Goal: Find contact information: Find contact information

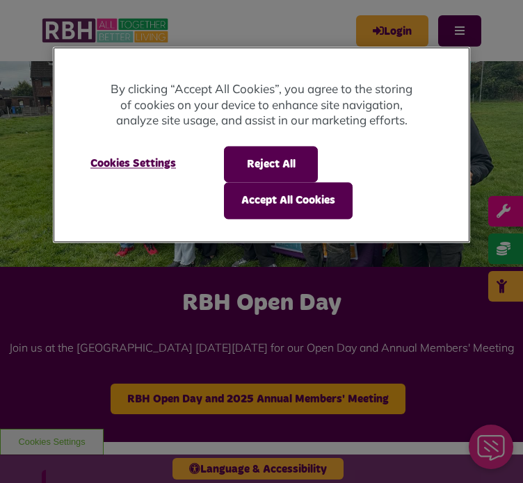
click at [321, 162] on div "Reject All Accept All Cookies" at bounding box center [336, 182] width 225 height 73
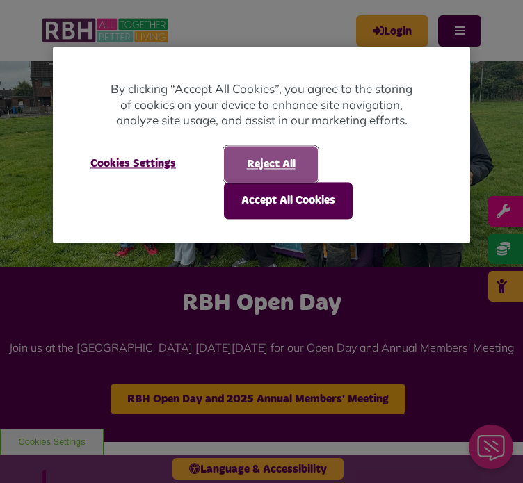
click at [309, 158] on button "Reject All" at bounding box center [271, 164] width 94 height 36
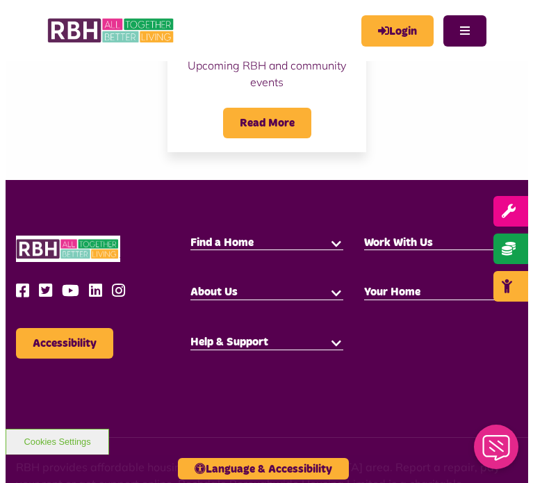
scroll to position [1671, 0]
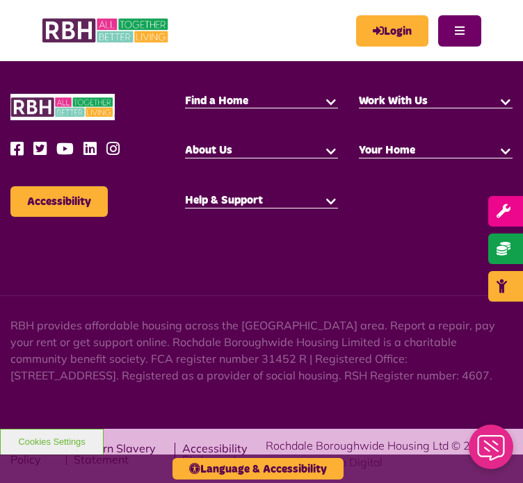
click at [452, 28] on button "Menu" at bounding box center [459, 30] width 43 height 31
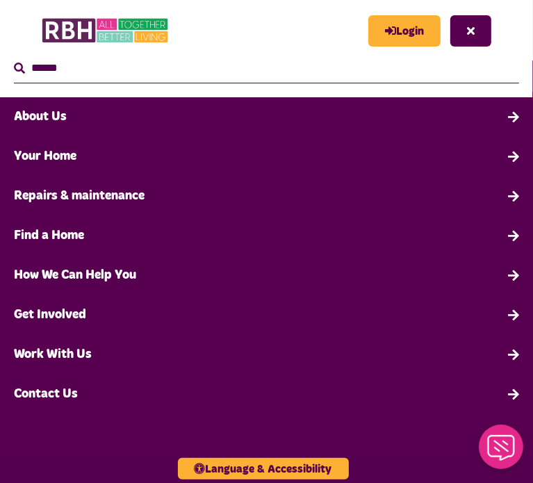
scroll to position [0, 0]
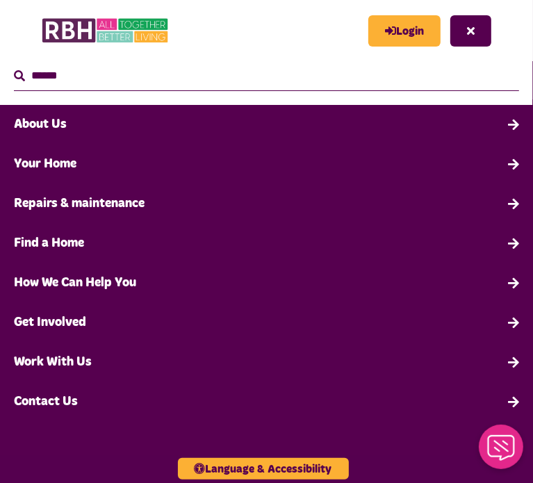
click at [192, 68] on input "Search" at bounding box center [266, 76] width 505 height 30
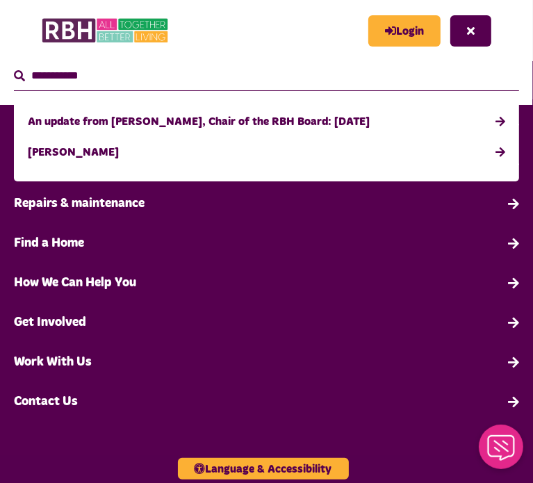
type input "**********"
click at [14, 68] on button "Search" at bounding box center [19, 76] width 11 height 17
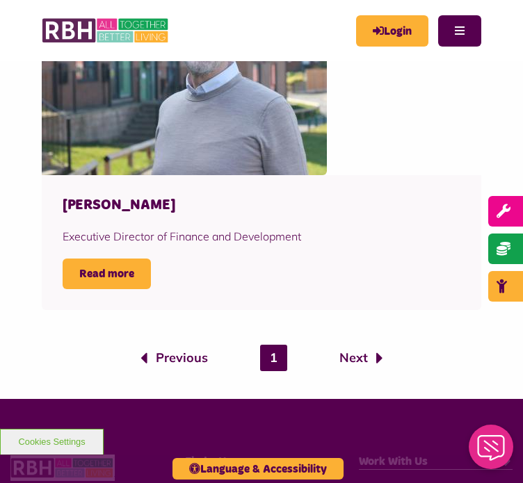
scroll to position [904, 0]
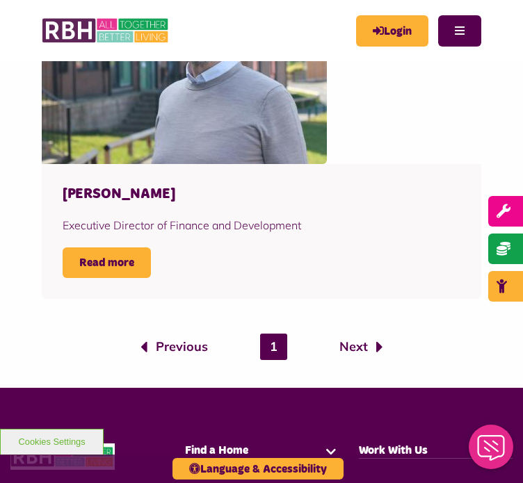
click at [115, 194] on h4 "[PERSON_NAME]" at bounding box center [262, 194] width 398 height 18
click at [122, 275] on link "Read more" at bounding box center [107, 262] width 88 height 31
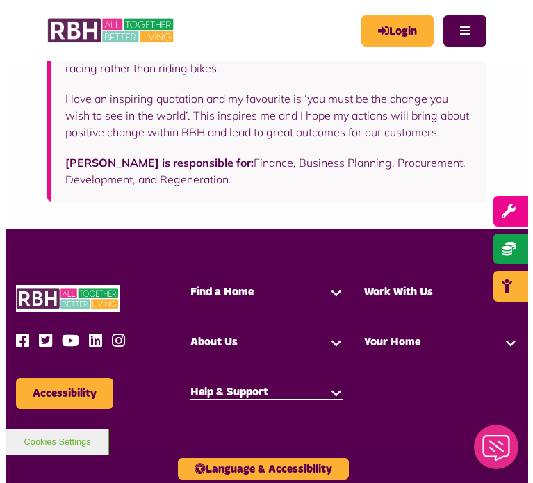
scroll to position [550, 0]
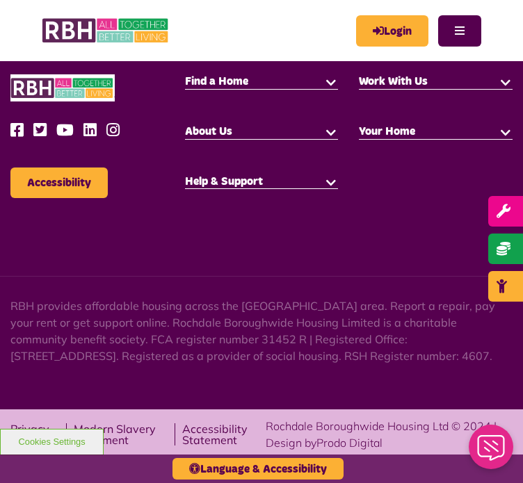
click at [425, 76] on span "Work With Us" at bounding box center [393, 81] width 69 height 11
click at [453, 40] on button "Menu" at bounding box center [459, 30] width 43 height 31
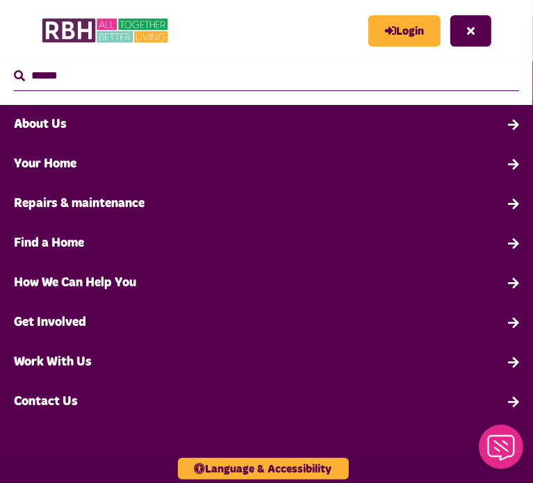
click at [58, 398] on link "Contact Us" at bounding box center [266, 402] width 533 height 40
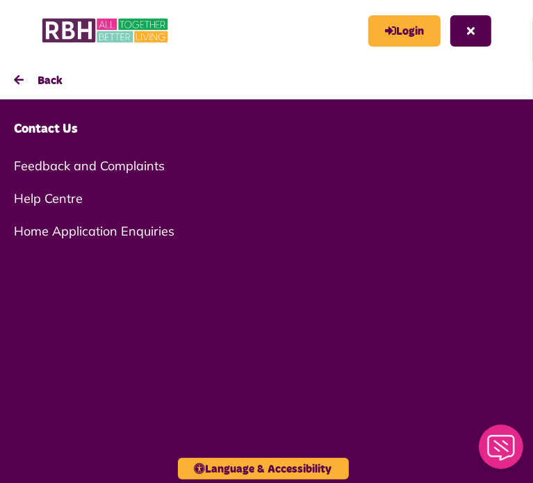
click at [65, 199] on link "Help Centre" at bounding box center [266, 198] width 533 height 33
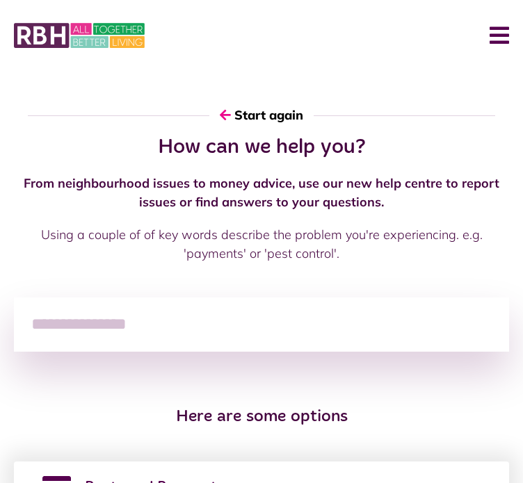
click at [131, 316] on input "search" at bounding box center [261, 324] width 495 height 54
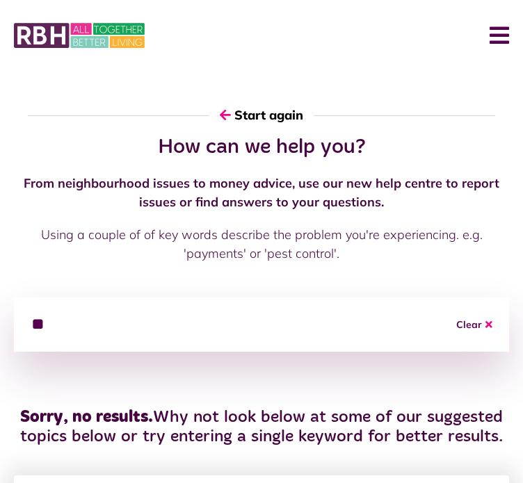
type input "*"
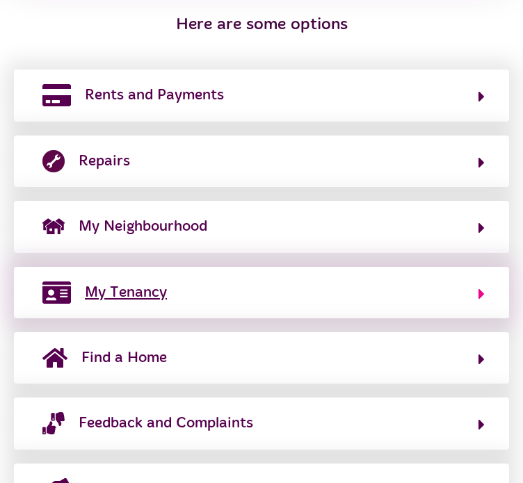
scroll to position [531, 0]
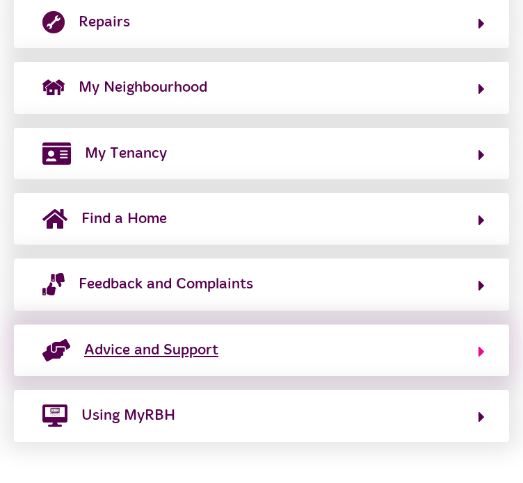
click at [478, 357] on icon "button" at bounding box center [481, 351] width 6 height 17
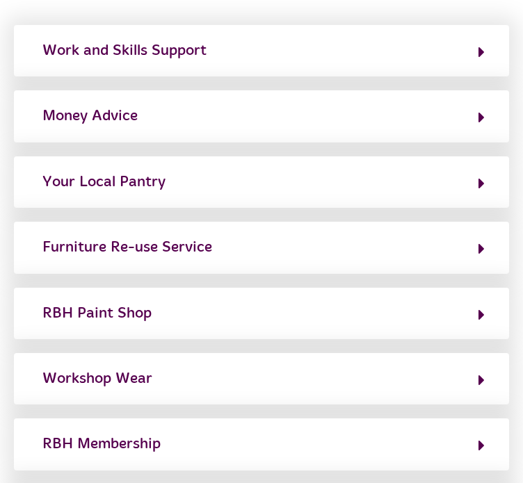
scroll to position [209, 0]
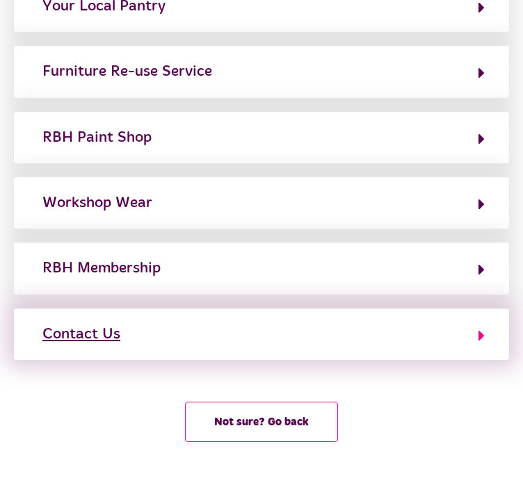
click at [234, 345] on button "Contact Us" at bounding box center [261, 335] width 446 height 24
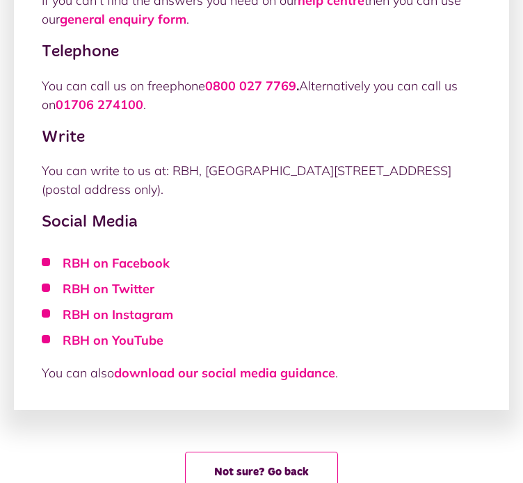
scroll to position [329, 0]
